Goal: Navigation & Orientation: Find specific page/section

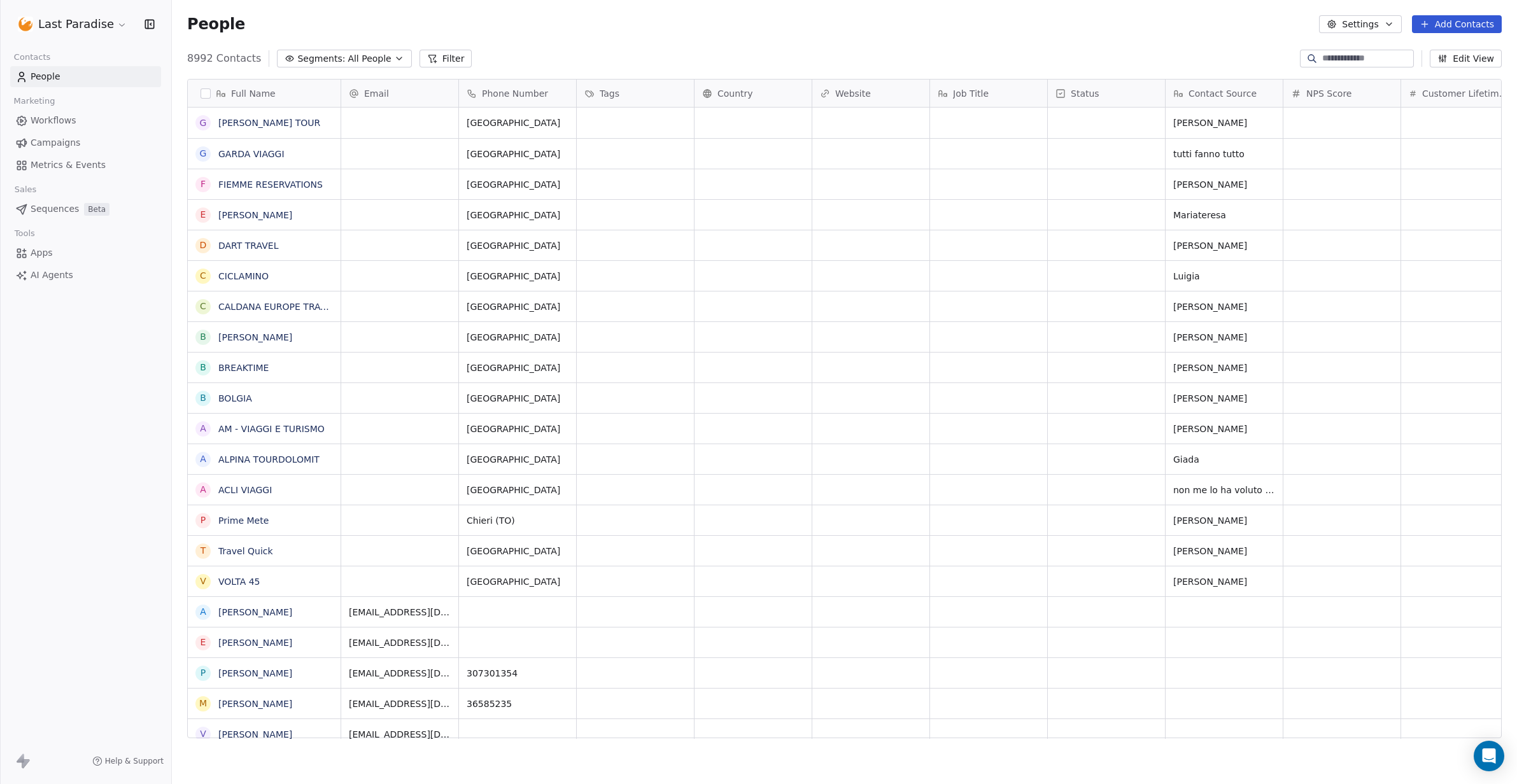
scroll to position [689, 1345]
click at [64, 122] on span "Workflows" at bounding box center [54, 120] width 46 height 13
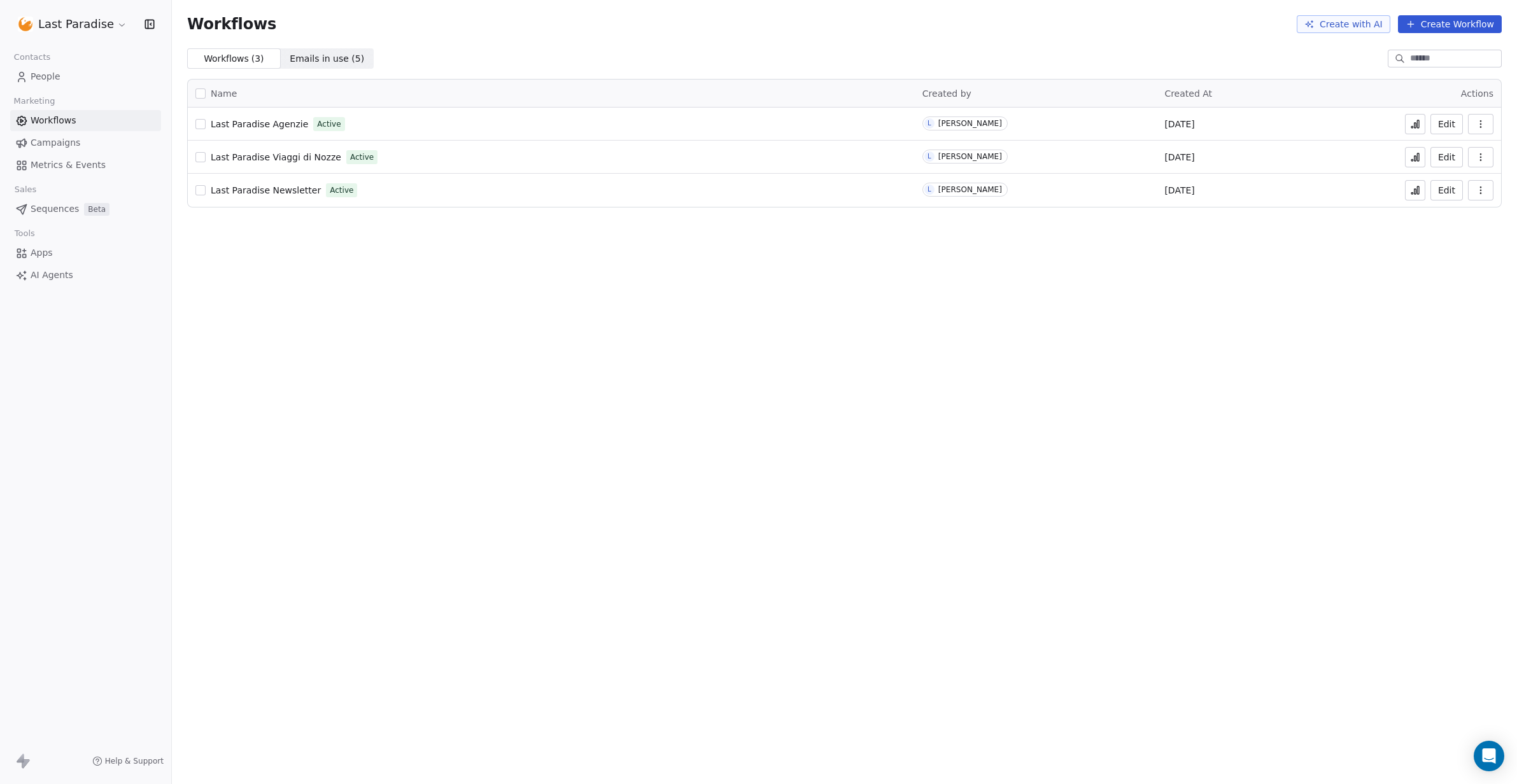
click at [265, 158] on span "Last Paradise Viaggi di Nozze" at bounding box center [276, 157] width 131 height 10
